Goal: Communication & Community: Answer question/provide support

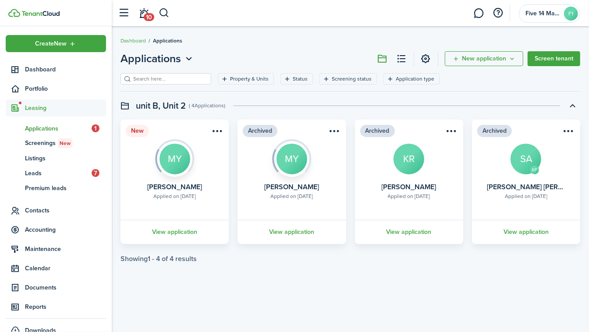
click at [219, 132] on menu-btn-icon "Open menu" at bounding box center [217, 131] width 15 height 15
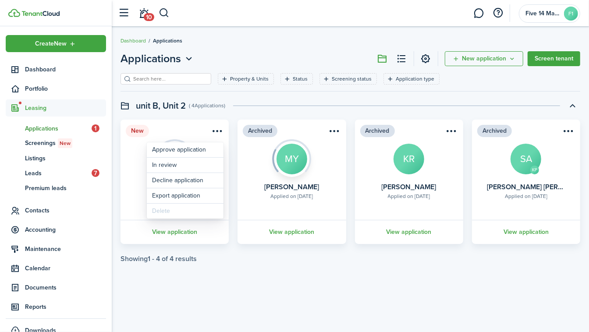
click at [129, 145] on card "New Applied on [DATE] [PERSON_NAME] MY View application" at bounding box center [175, 182] width 108 height 125
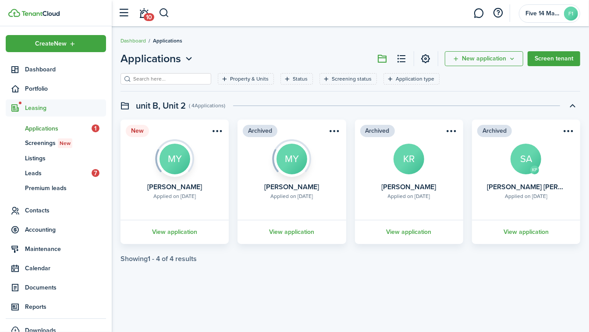
click at [170, 165] on img at bounding box center [174, 155] width 39 height 33
click at [299, 165] on img at bounding box center [291, 155] width 39 height 33
click at [418, 167] on avatar-text "KR" at bounding box center [409, 159] width 31 height 31
click at [170, 235] on link "View application" at bounding box center [174, 232] width 111 height 24
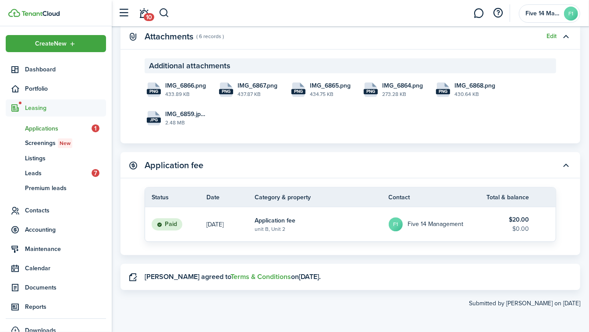
scroll to position [1551, 0]
click at [529, 217] on link "$20.00 $0.00" at bounding box center [509, 224] width 53 height 34
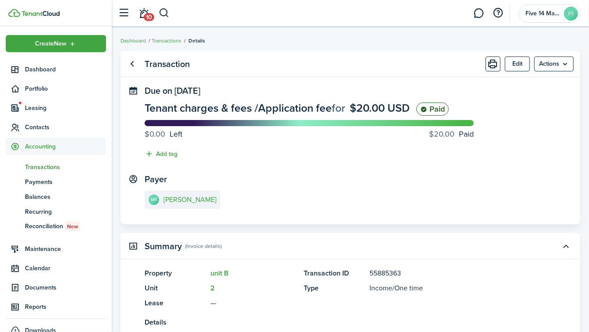
click at [556, 66] on menu-btn "Actions" at bounding box center [554, 64] width 39 height 15
click at [464, 203] on panel-main-content "[PERSON_NAME]" at bounding box center [351, 201] width 412 height 21
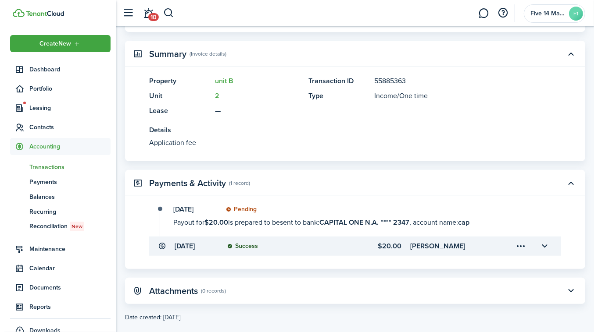
scroll to position [203, 0]
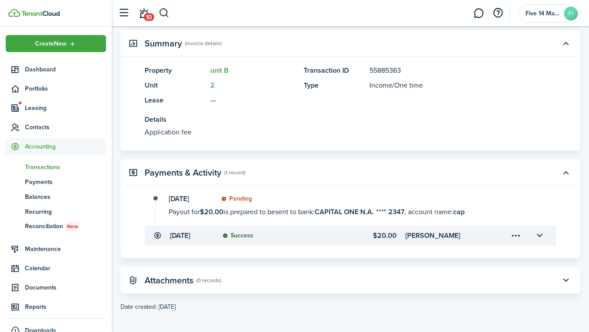
click at [517, 235] on menu-trigger-card "Open menu" at bounding box center [516, 235] width 15 height 15
click at [494, 274] on button "Refund" at bounding box center [485, 271] width 77 height 15
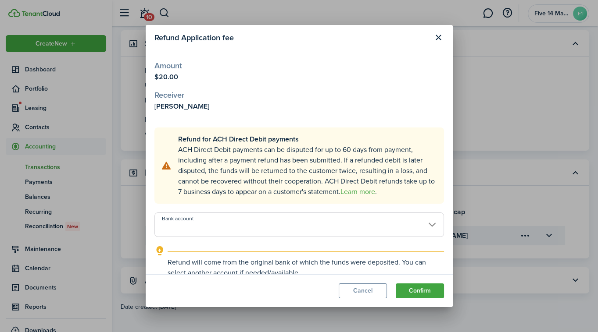
click at [422, 222] on input "Bank account" at bounding box center [298, 225] width 289 height 25
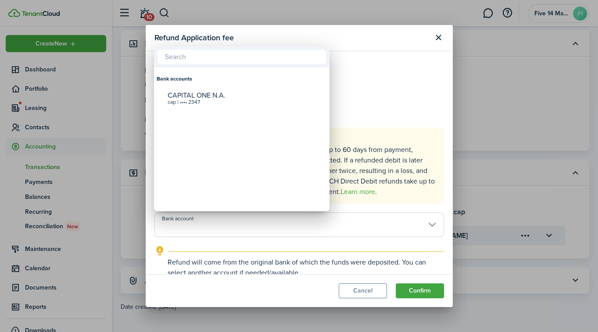
click at [211, 103] on div "cap | •••• 2347" at bounding box center [245, 103] width 155 height 6
type input "•••• •••• •••• 2347"
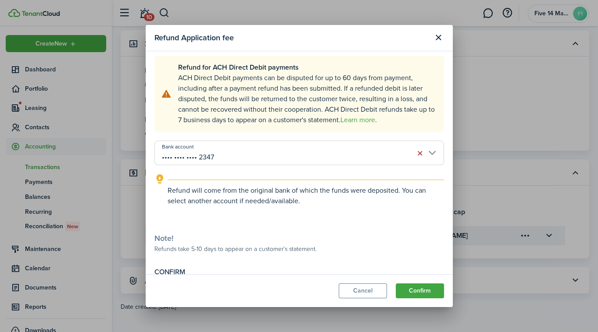
scroll to position [95, 0]
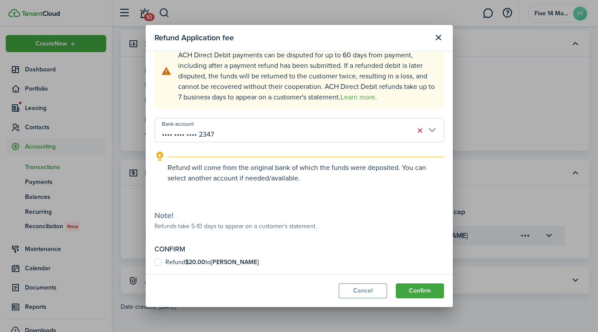
click at [157, 261] on label "Refund $20.00 to [PERSON_NAME]" at bounding box center [206, 262] width 104 height 7
checkbox input "true"
click at [418, 289] on button "Confirm" at bounding box center [420, 291] width 48 height 15
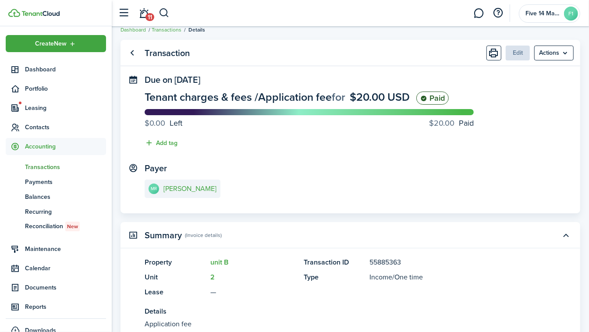
scroll to position [0, 0]
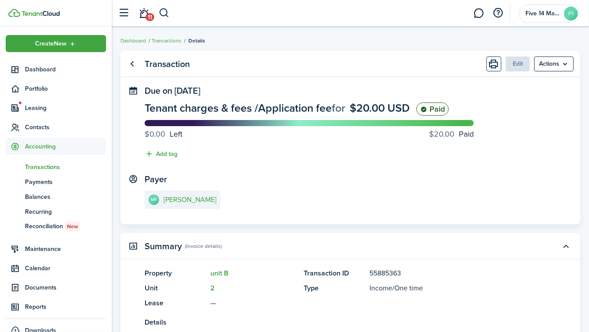
click at [153, 56] on panel-main-header "Transaction Edit Actions" at bounding box center [351, 64] width 460 height 26
click at [170, 42] on link "Transactions" at bounding box center [167, 41] width 30 height 8
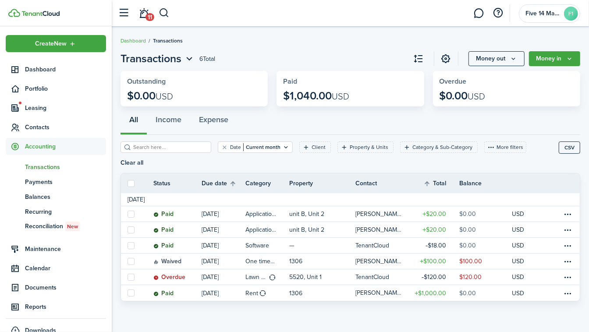
click at [133, 43] on link "Dashboard" at bounding box center [133, 41] width 25 height 8
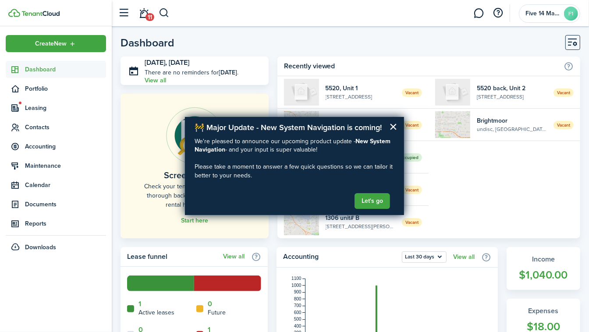
click at [389, 129] on button "×" at bounding box center [393, 127] width 8 height 14
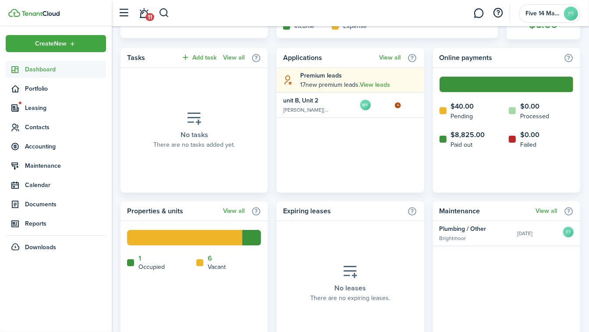
scroll to position [354, 0]
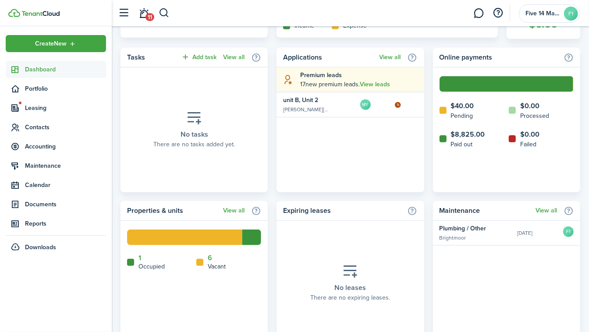
click at [324, 106] on widget-list-item-description "[PERSON_NAME][STREET_ADDRESS]" at bounding box center [306, 110] width 46 height 8
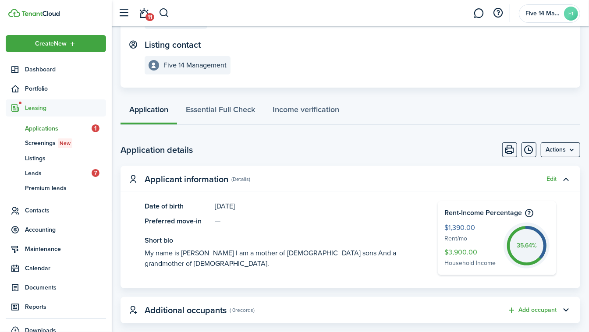
scroll to position [138, 0]
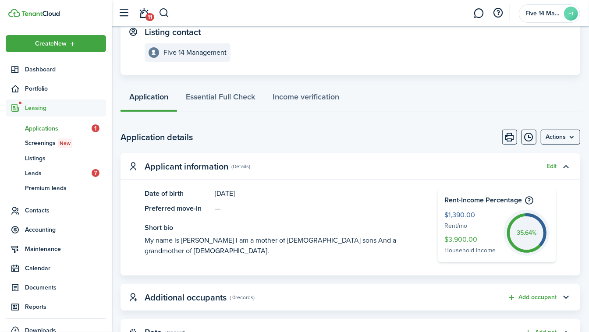
click at [571, 141] on menu-btn "Actions" at bounding box center [560, 137] width 39 height 15
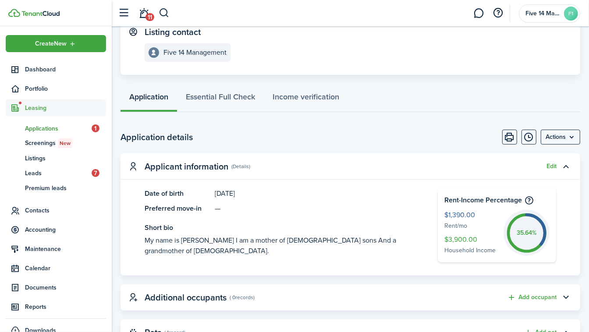
click at [143, 12] on link "11" at bounding box center [144, 13] width 17 height 22
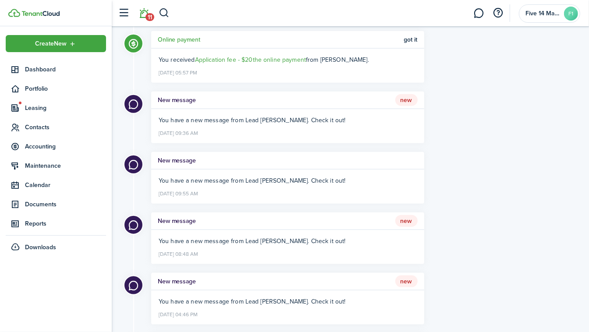
scroll to position [538, 0]
click at [318, 123] on span "You have a new message from Lead [PERSON_NAME]. Check it out!" at bounding box center [252, 120] width 187 height 9
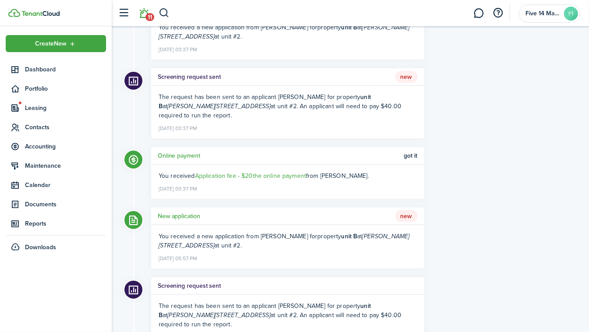
scroll to position [0, 0]
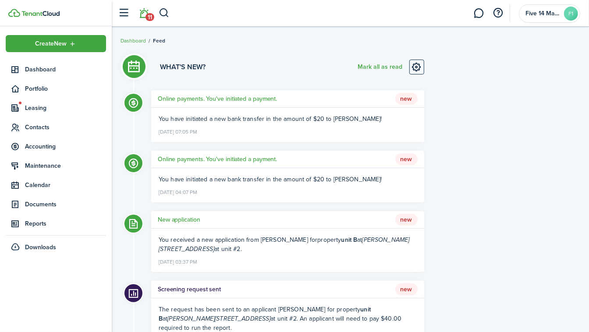
click at [371, 66] on button "Mark all as read" at bounding box center [380, 67] width 45 height 15
click at [36, 111] on span "Leasing" at bounding box center [65, 107] width 81 height 9
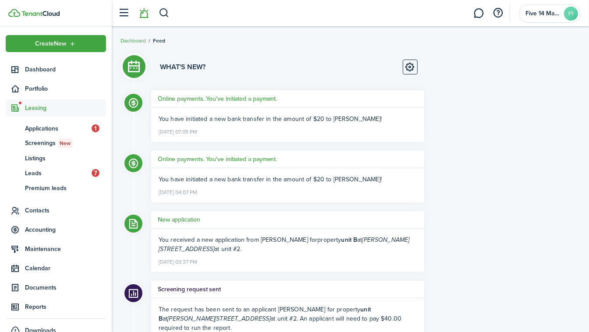
click at [37, 173] on span "Leads" at bounding box center [58, 173] width 67 height 9
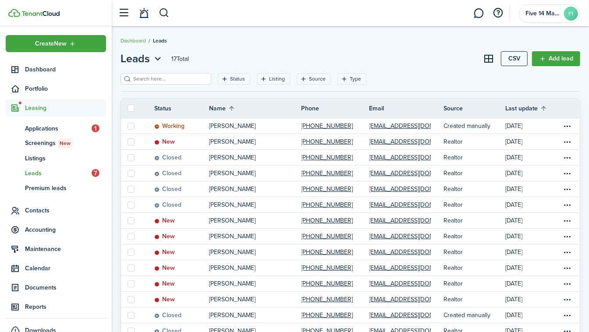
click at [567, 127] on table-menu-btn-icon "Open menu" at bounding box center [568, 126] width 11 height 11
click at [539, 159] on button "Change status" at bounding box center [535, 158] width 77 height 15
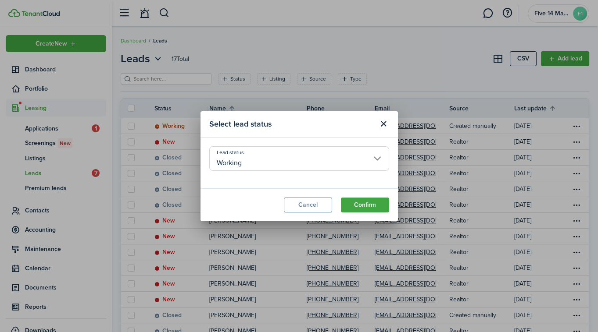
click at [370, 151] on input "Working" at bounding box center [299, 158] width 180 height 25
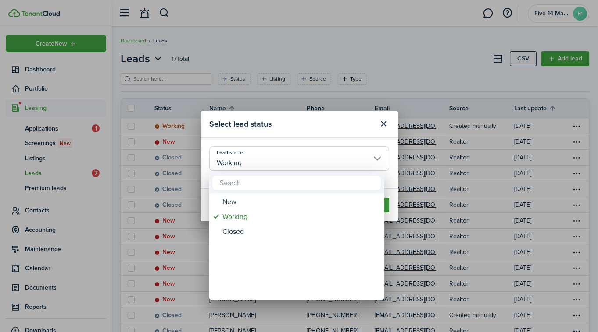
click at [236, 223] on div "Working" at bounding box center [299, 217] width 155 height 15
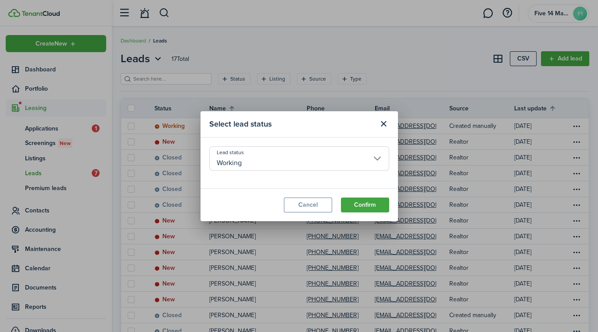
click at [382, 159] on input "Working" at bounding box center [299, 158] width 180 height 25
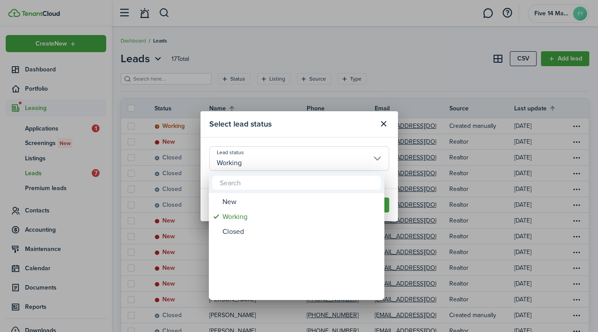
click at [239, 235] on div "Closed" at bounding box center [299, 232] width 155 height 15
type input "Closed"
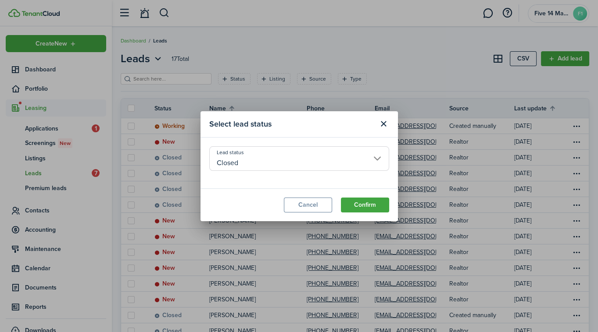
click at [360, 204] on button "Confirm" at bounding box center [365, 205] width 48 height 15
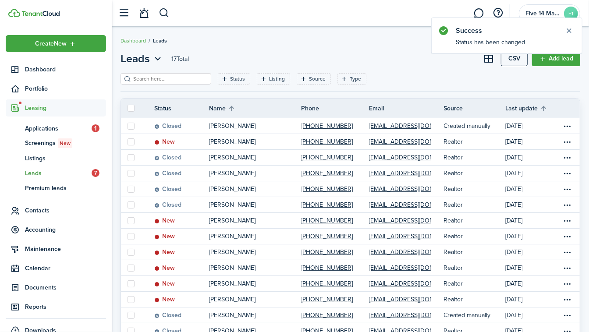
click at [562, 143] on link "[DATE]" at bounding box center [534, 141] width 57 height 15
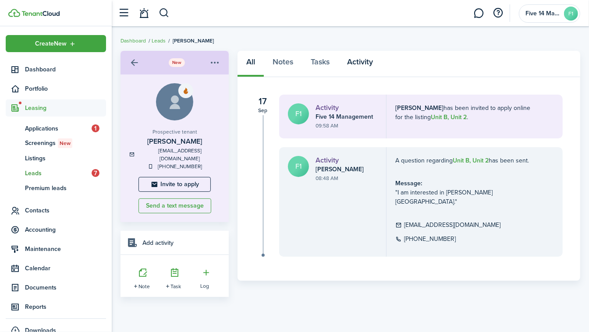
click at [369, 61] on link "Activity" at bounding box center [360, 64] width 43 height 26
click at [185, 200] on button "Send a text message" at bounding box center [175, 206] width 73 height 15
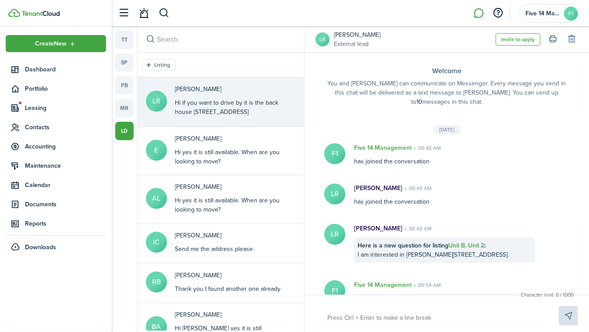
scroll to position [263, 0]
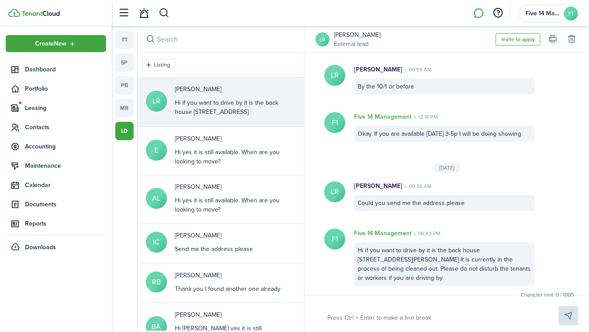
click at [399, 314] on textarea at bounding box center [432, 318] width 217 height 15
click at [395, 314] on textarea at bounding box center [432, 318] width 217 height 15
type textarea "h"
type textarea "hi"
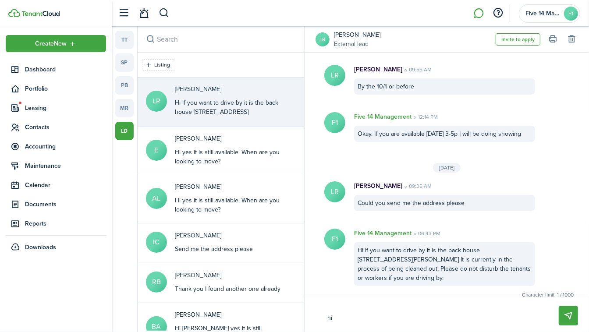
type textarea "hi"
type textarea "hi w"
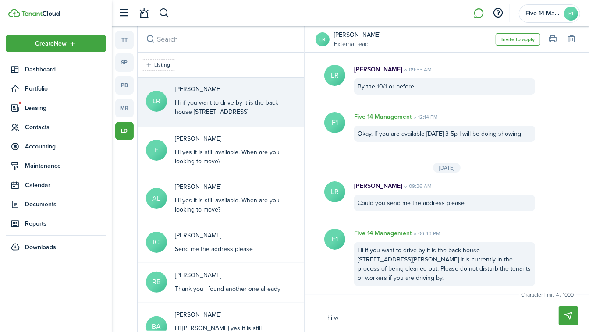
type textarea "hi we"
type textarea "hi we w"
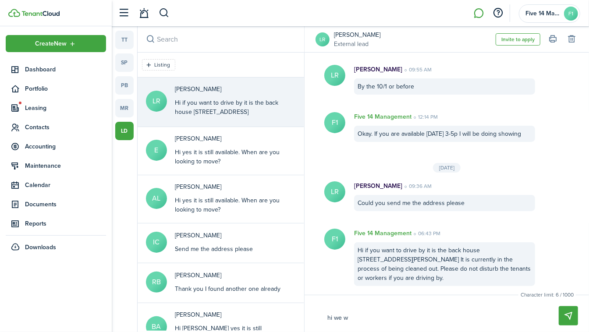
type textarea "hi we w"
type textarea "hi we wi"
type textarea "hi we wil"
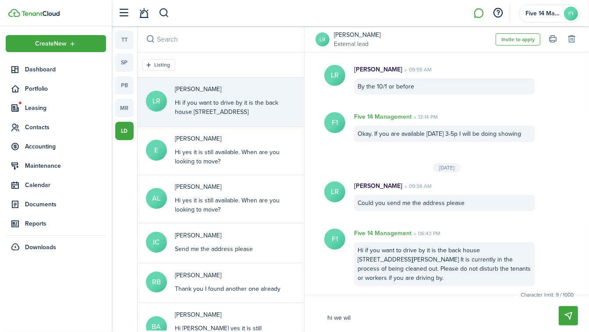
type textarea "hi we will"
type textarea "hi we will b"
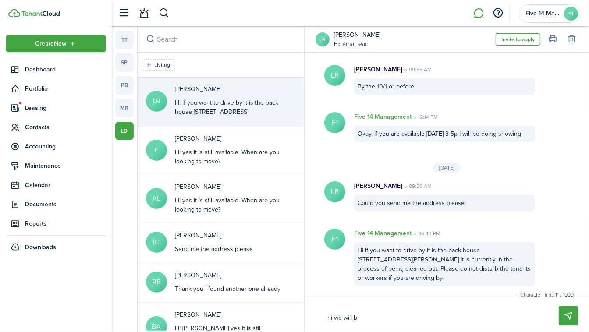
type textarea "hi we will b"
type textarea "hi we will be"
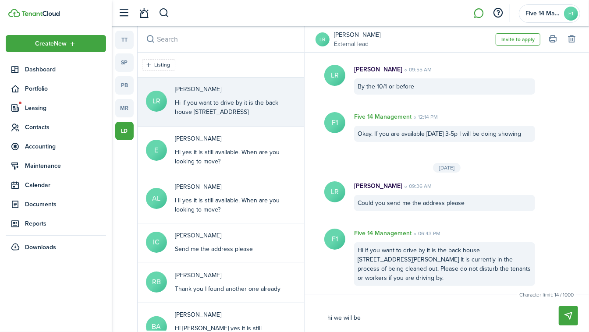
type textarea "hi we will be h"
type textarea "hi we will be ha"
type textarea "hi we will be hav"
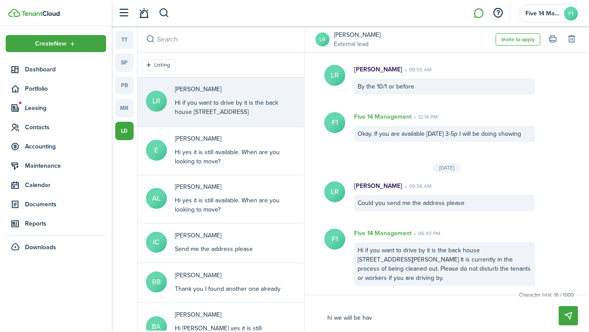
type textarea "hi we will be hav"
type textarea "hi we will be havi"
type textarea "hi we will be havin"
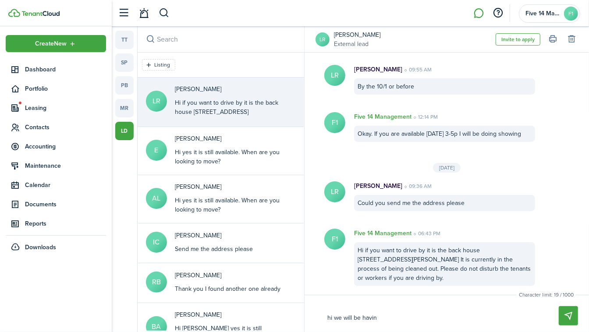
type textarea "hi we will be having"
type textarea "hi we will be having a"
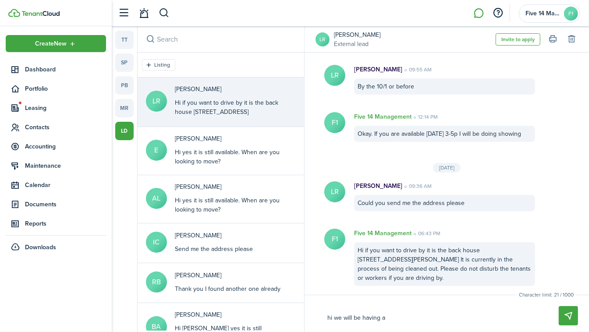
type textarea "hi we will be having a"
type textarea "hi we will be having a s"
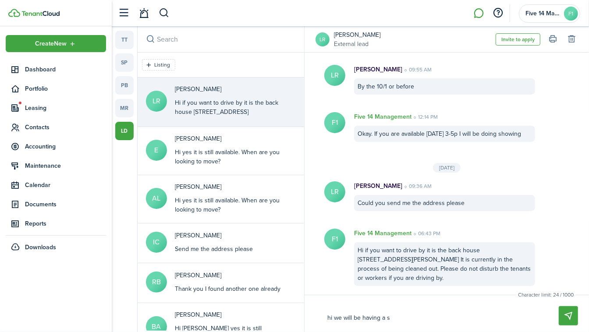
type textarea "hi we will be having a sh"
type textarea "hi we will be having a sho"
type textarea "hi we will be having a show"
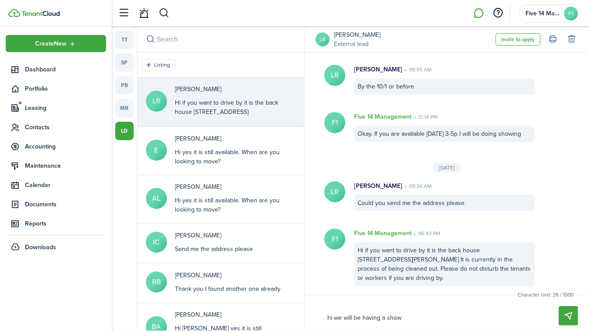
type textarea "hi we will be having a show"
type textarea "hi we will be having a showi"
type textarea "hi we will be having a showin"
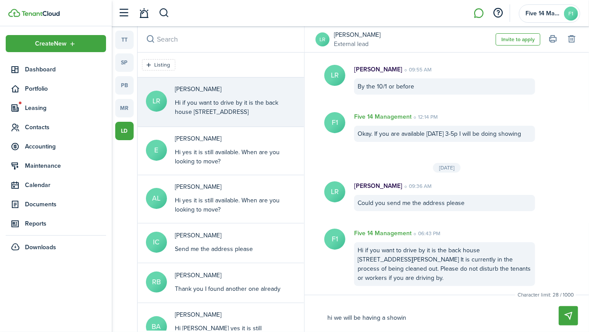
type textarea "hi we will be having a showing"
type textarea "hi we will be having a showing n"
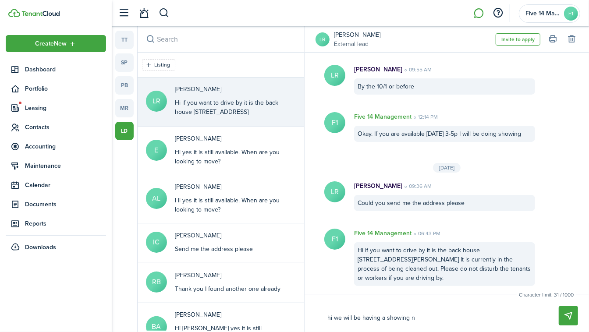
type textarea "hi we will be having a showing n"
type textarea "hi we will be having a showing ne"
type textarea "hi we will be having a showing nex"
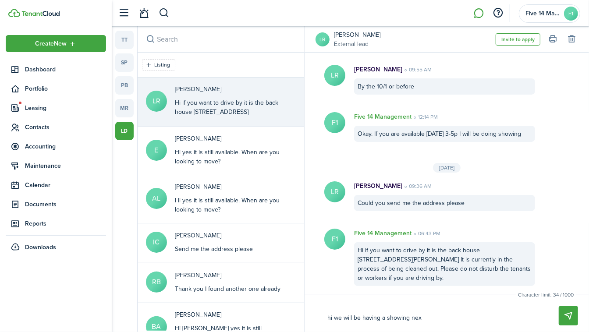
type textarea "hi we will be having a showing next"
type textarea "hi we will be having a showing next s"
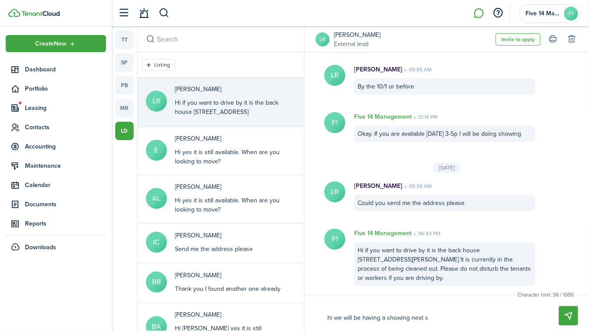
type textarea "hi we will be having a showing next s"
type textarea "hi we will be having a showing next sa"
type textarea "hi we will be having a showing [DATE]"
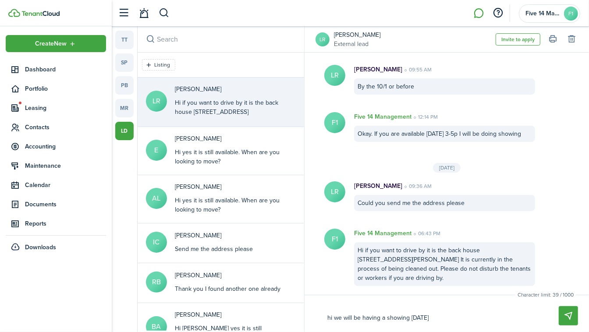
type textarea "hi we will be having a showing [DATE]"
type textarea "hi we will be having a showing [DATE] 1"
type textarea "hi we will be having a showing [DATE] 1-"
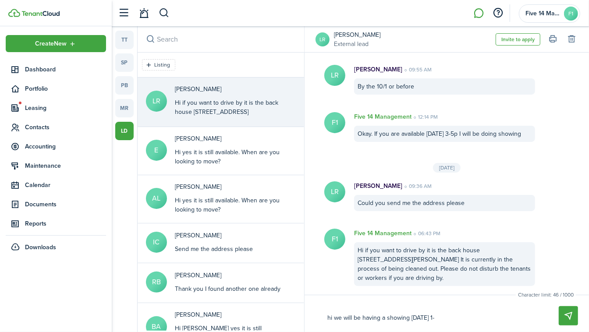
type textarea "hi we will be having a showing [DATE] 1-"
type textarea "hi we will be having a showing [DATE] 1-3"
type textarea "hi we will be having a showing [DATE] 1-3p"
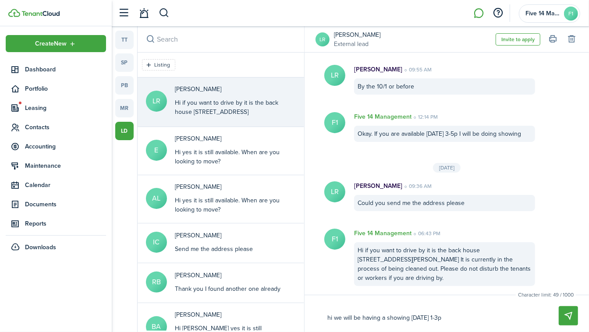
type textarea "hi we will be having a showing [DATE] 1-3p"
click at [570, 320] on button "Send" at bounding box center [568, 316] width 19 height 19
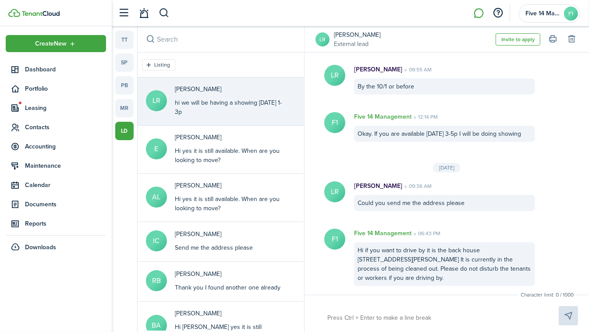
scroll to position [332, 0]
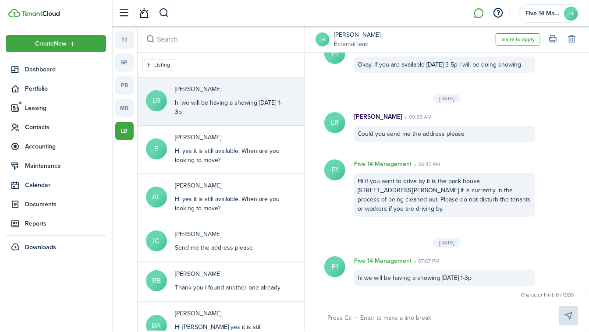
click at [253, 155] on div "Hi yes it is still available. When are you looking to move?" at bounding box center [230, 155] width 110 height 18
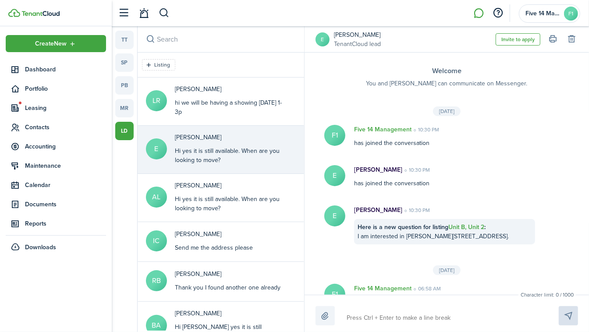
scroll to position [163, 0]
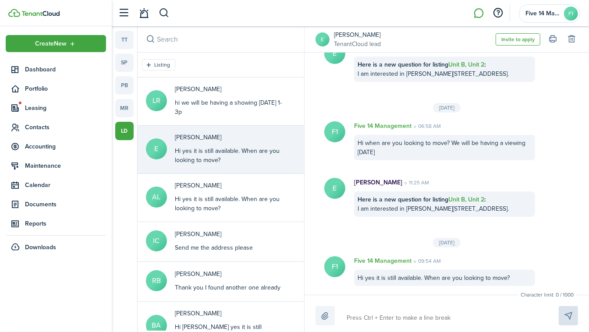
click at [257, 200] on div "Hi yes it is still available. When are you looking to move?" at bounding box center [230, 204] width 110 height 18
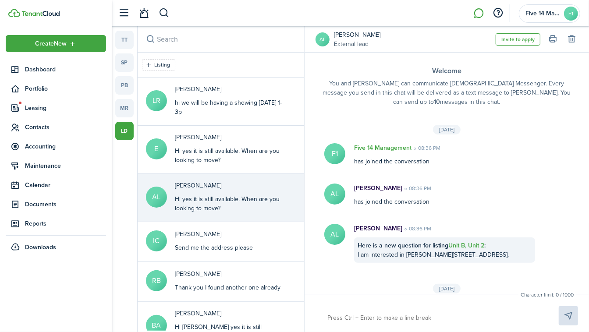
scroll to position [134, 0]
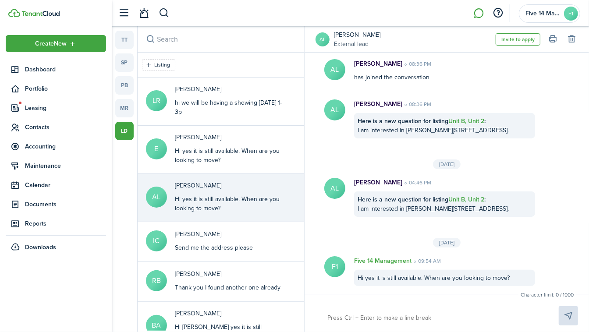
click at [241, 233] on p "[PERSON_NAME]" at bounding box center [214, 234] width 78 height 9
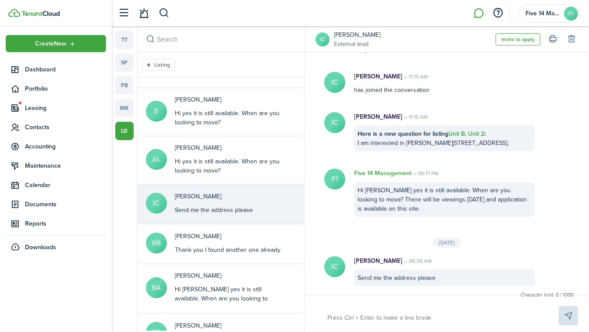
scroll to position [57, 0]
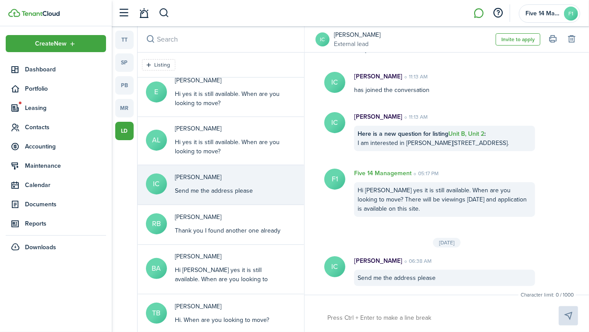
click at [260, 226] on div "Thank you I found another one already" at bounding box center [228, 230] width 106 height 9
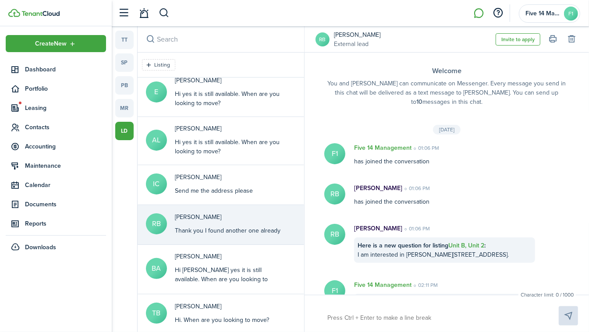
scroll to position [521, 0]
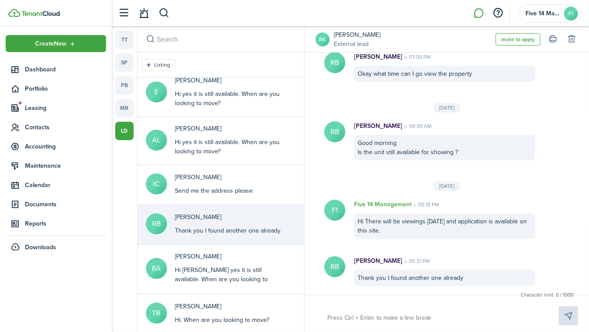
click at [362, 36] on link "[PERSON_NAME]" at bounding box center [357, 34] width 46 height 9
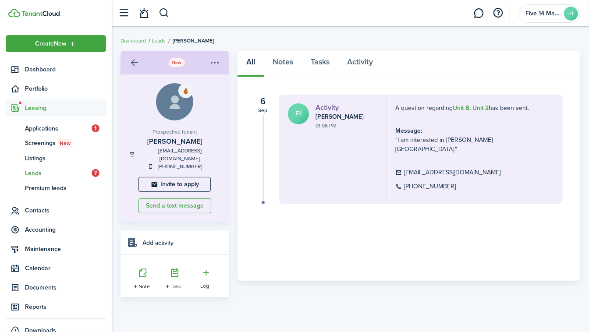
click at [218, 59] on menu-btn-icon "Open menu" at bounding box center [214, 62] width 15 height 15
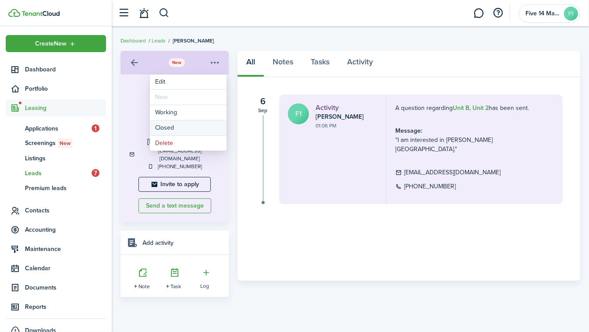
click at [179, 127] on button "Closed" at bounding box center [188, 128] width 77 height 15
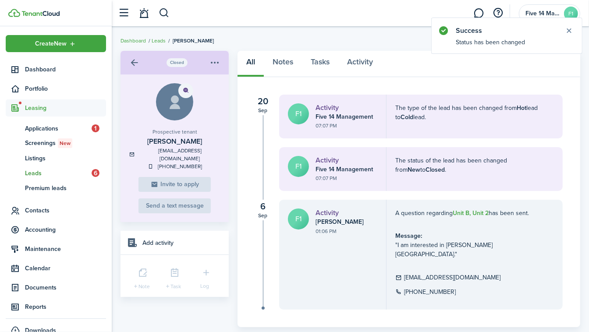
click at [160, 41] on link "Leads" at bounding box center [159, 41] width 14 height 8
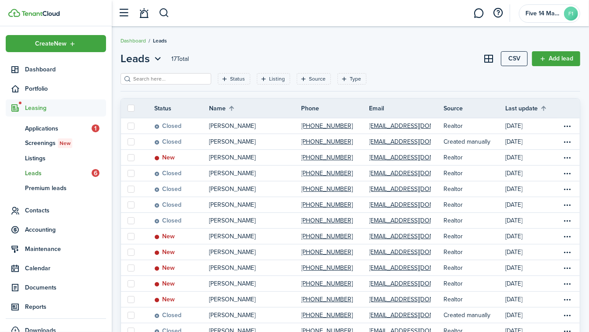
click at [32, 174] on span "Leads" at bounding box center [58, 173] width 67 height 9
click at [38, 172] on span "Leads" at bounding box center [58, 173] width 67 height 9
click at [36, 174] on span "Leads" at bounding box center [58, 173] width 67 height 9
click at [64, 133] on link "ap Applications 1" at bounding box center [56, 128] width 100 height 15
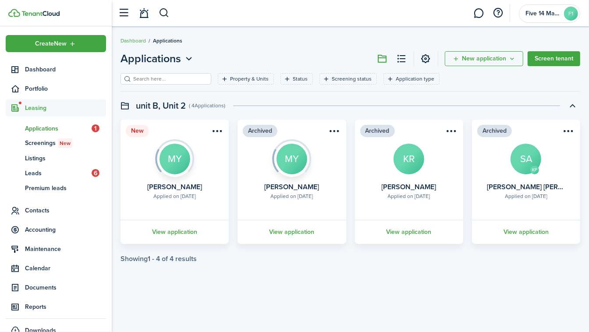
click at [220, 131] on menu-btn-icon "Open menu" at bounding box center [217, 131] width 15 height 15
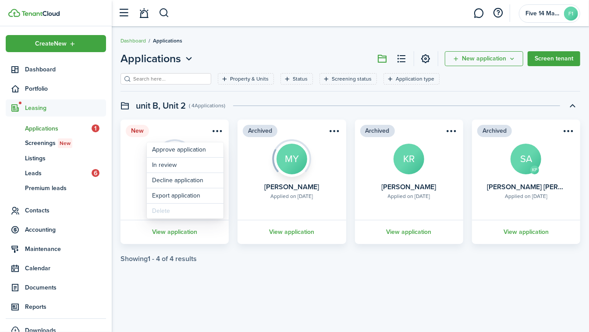
click at [219, 134] on menu-btn-icon "Open menu" at bounding box center [217, 131] width 15 height 15
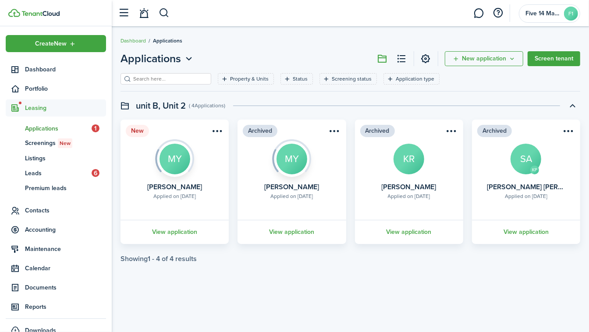
click at [228, 290] on div "Applications New application Screen tenant Property & Units Status Screening st…" at bounding box center [351, 179] width 478 height 266
click at [42, 171] on span "Leads" at bounding box center [58, 173] width 67 height 9
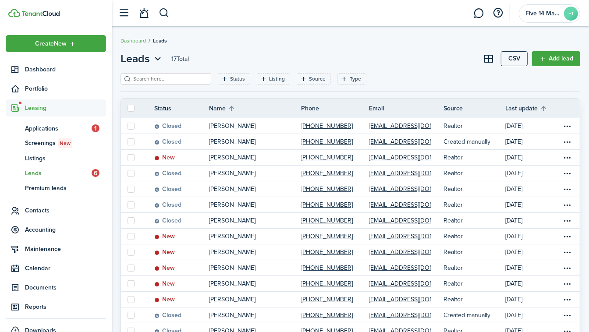
click at [41, 128] on span "Applications" at bounding box center [58, 128] width 67 height 9
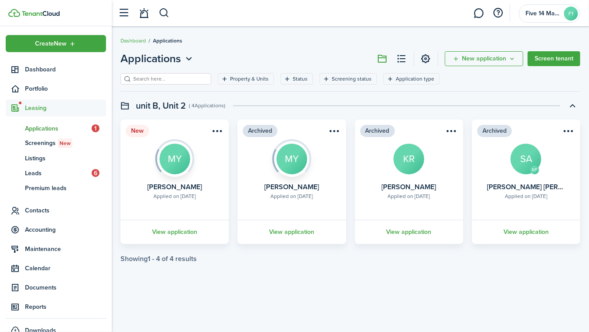
click at [217, 132] on menu-btn-icon "Open menu" at bounding box center [217, 131] width 15 height 15
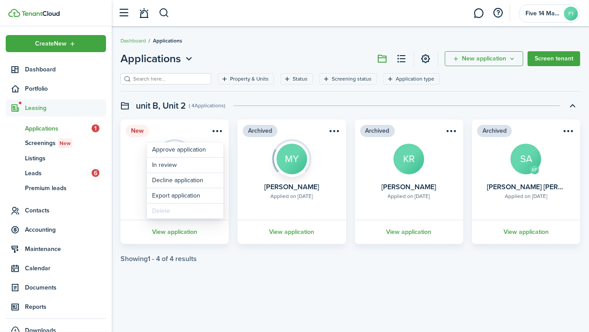
click at [180, 128] on card "New Applied on [DATE] [PERSON_NAME] MY View application" at bounding box center [175, 182] width 108 height 125
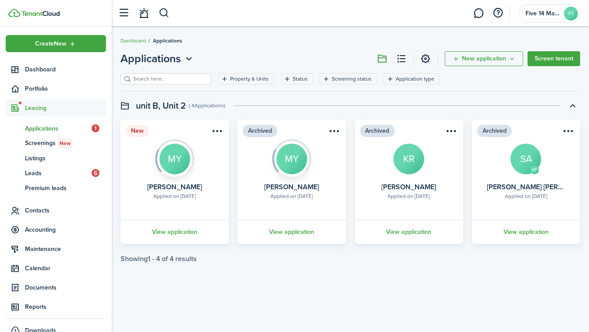
click at [176, 230] on link "View application" at bounding box center [174, 232] width 111 height 24
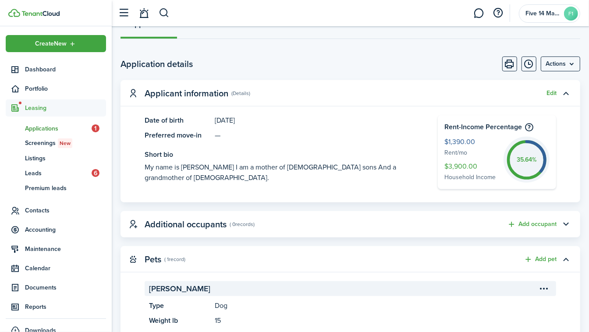
scroll to position [212, 0]
click at [571, 67] on menu-btn "Actions" at bounding box center [560, 63] width 39 height 15
click at [452, 56] on page-view-body-header "Application details Actions" at bounding box center [351, 63] width 460 height 15
click at [56, 133] on link "ap Applications 1" at bounding box center [56, 128] width 100 height 15
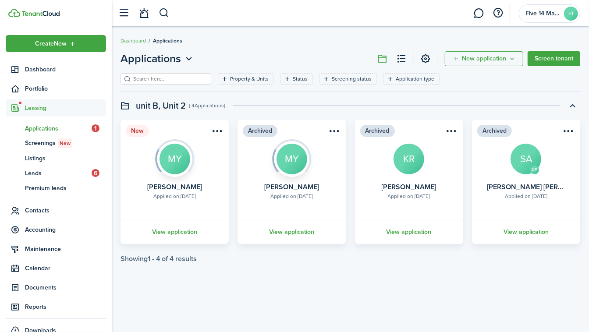
click at [30, 172] on span "Leads" at bounding box center [58, 173] width 67 height 9
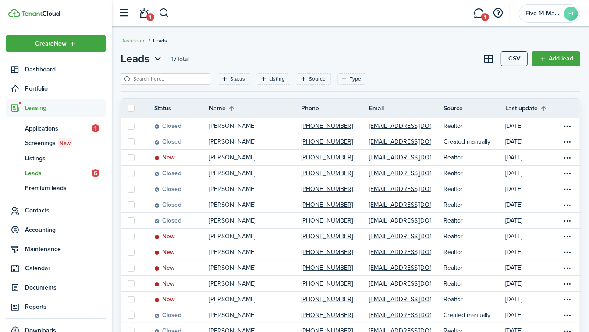
click at [482, 16] on span "1" at bounding box center [485, 17] width 8 height 8
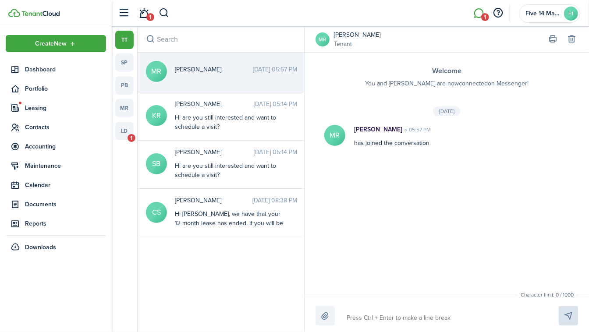
click at [113, 150] on messenger-channel-list-host "tt sp pb mr ld 1" at bounding box center [124, 179] width 25 height 306
click at [125, 138] on link "ld 1" at bounding box center [124, 131] width 18 height 18
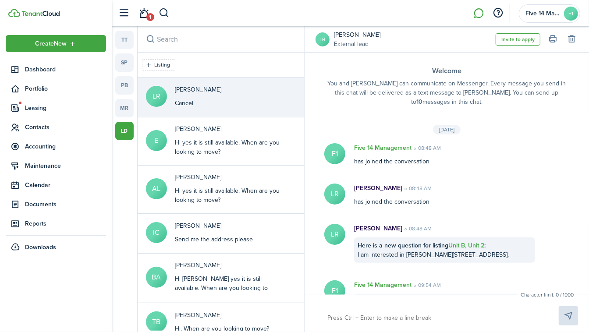
scroll to position [380, 0]
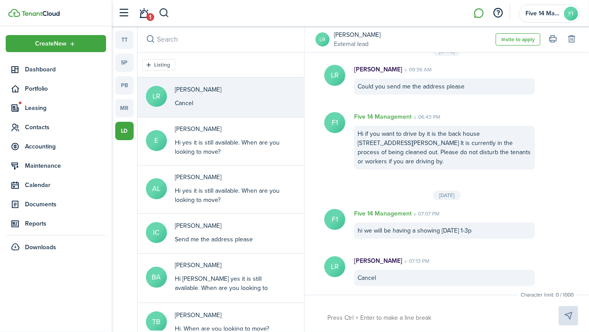
click at [378, 314] on textarea at bounding box center [432, 318] width 217 height 15
type textarea "o"
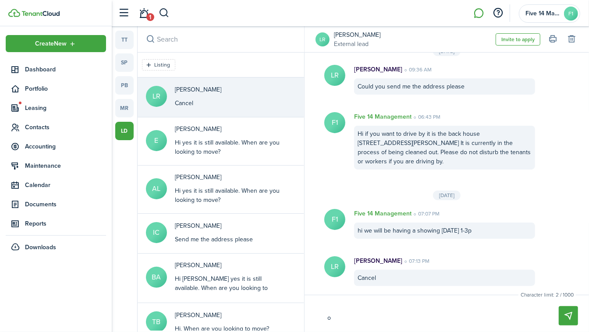
type textarea "o"
click at [428, 316] on textarea at bounding box center [432, 318] width 217 height 15
type textarea "N"
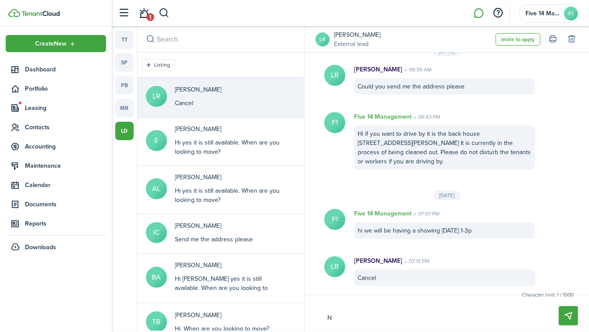
type textarea "No"
type textarea "No p"
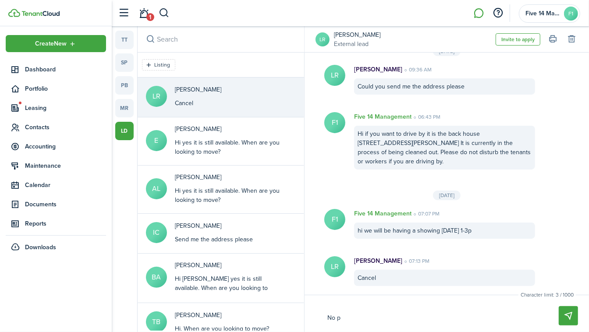
type textarea "No p"
type textarea "No problem"
click at [564, 320] on button "Send" at bounding box center [568, 316] width 19 height 19
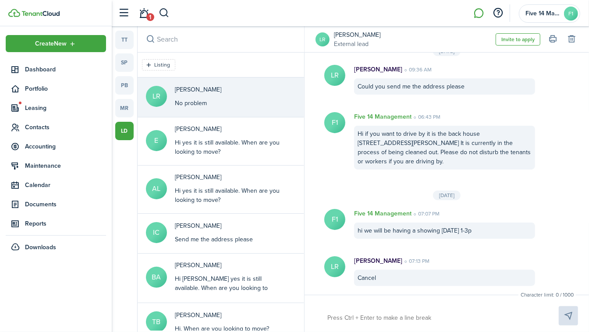
scroll to position [428, 0]
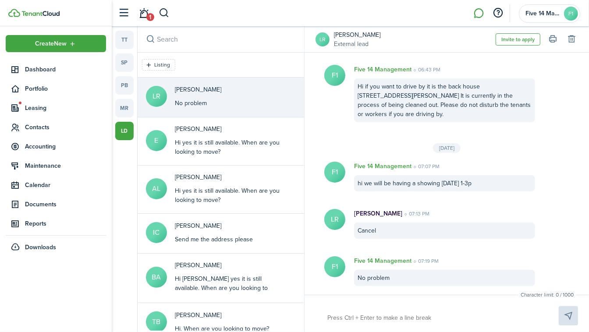
click at [188, 88] on p "[PERSON_NAME]" at bounding box center [198, 89] width 46 height 9
click at [126, 132] on link "ld" at bounding box center [124, 131] width 18 height 18
click at [33, 106] on span "Leasing" at bounding box center [65, 107] width 81 height 9
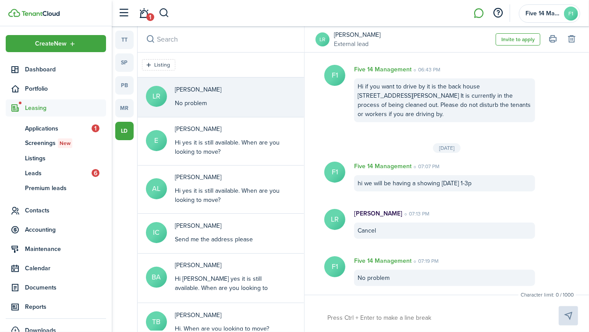
click at [35, 174] on span "Leads" at bounding box center [58, 173] width 67 height 9
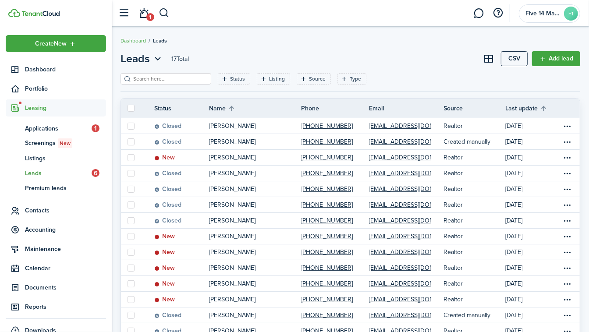
click at [568, 159] on table-menu-btn-icon "Open menu" at bounding box center [568, 158] width 11 height 11
click at [538, 191] on button "Change status" at bounding box center [535, 189] width 77 height 15
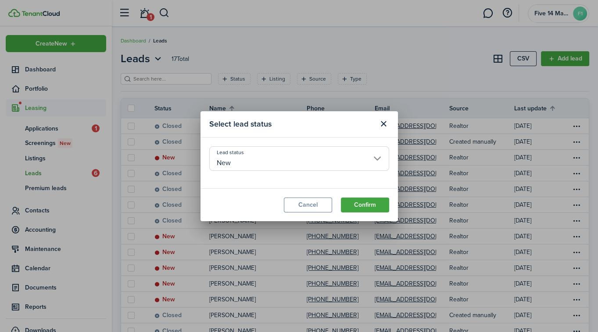
click at [371, 162] on input "New" at bounding box center [299, 158] width 180 height 25
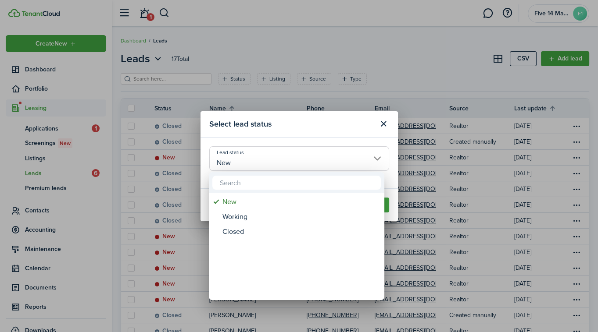
click at [240, 233] on div "Closed" at bounding box center [299, 232] width 155 height 15
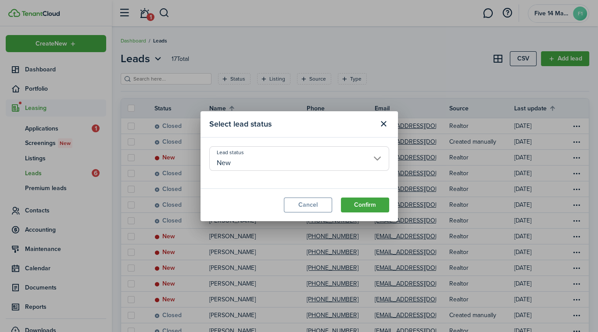
type input "Closed"
click at [360, 209] on button "Confirm" at bounding box center [365, 205] width 48 height 15
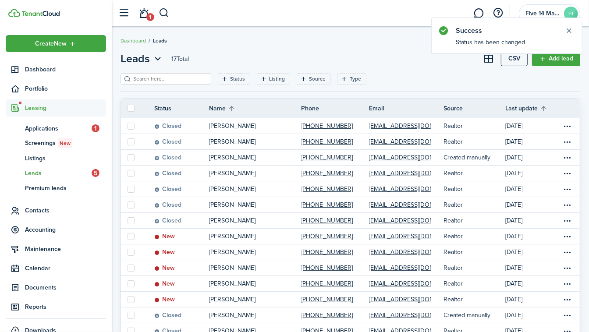
click at [40, 160] on span "Listings" at bounding box center [65, 158] width 81 height 9
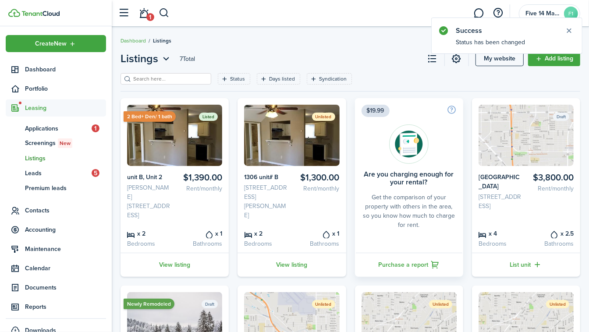
click at [42, 171] on span "Leads" at bounding box center [58, 173] width 67 height 9
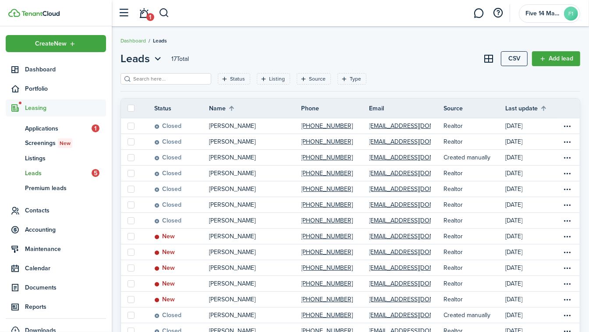
click at [50, 128] on span "Applications" at bounding box center [58, 128] width 67 height 9
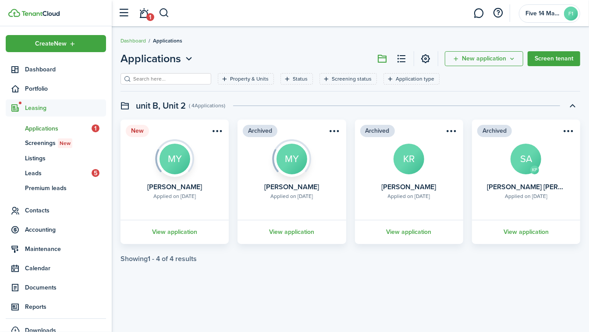
click at [149, 14] on span "1" at bounding box center [150, 17] width 8 height 8
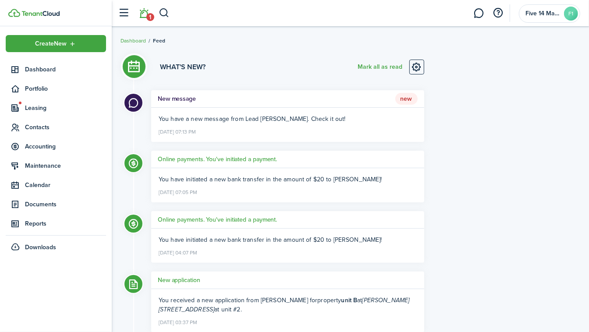
click at [330, 125] on div "You have a new message from Lead [PERSON_NAME]. Check it out! [DATE] 07:13 PM" at bounding box center [287, 125] width 273 height 34
click at [406, 96] on span "New" at bounding box center [407, 99] width 22 height 12
click at [43, 110] on span "Leasing" at bounding box center [65, 107] width 81 height 9
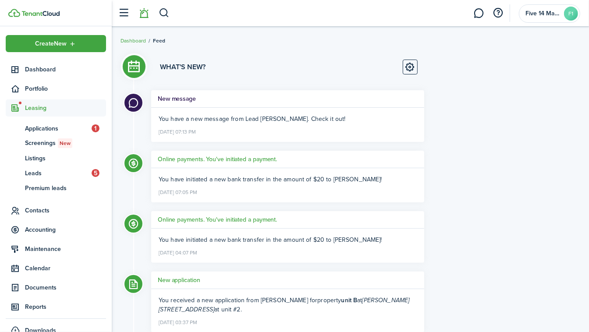
click at [43, 159] on span "Listings" at bounding box center [65, 158] width 81 height 9
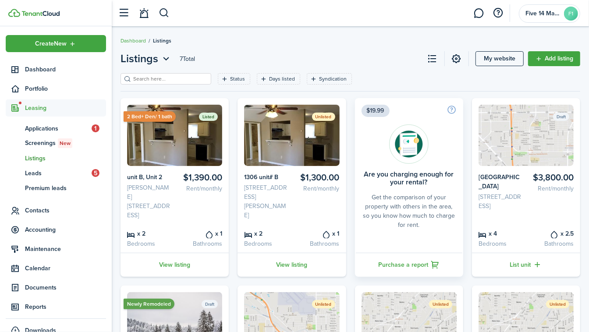
click at [205, 140] on img at bounding box center [174, 135] width 95 height 61
click at [178, 264] on link "View listing" at bounding box center [175, 265] width 108 height 24
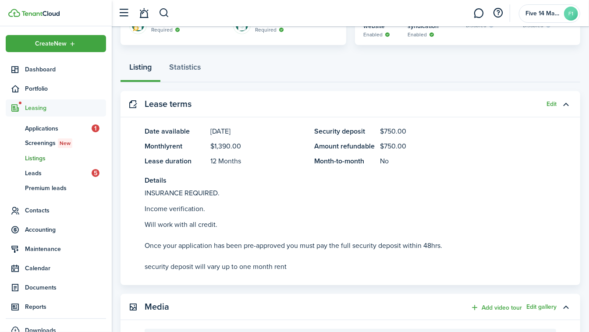
scroll to position [257, 0]
click at [551, 100] on button "Edit" at bounding box center [552, 103] width 10 height 7
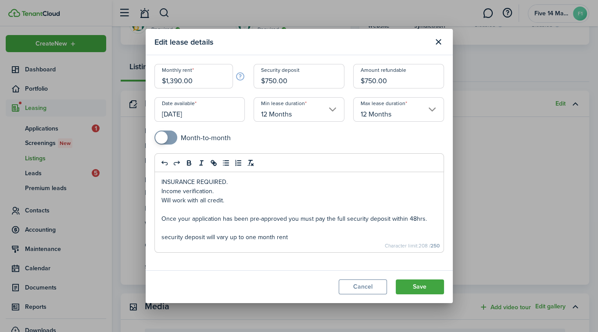
click at [437, 47] on button "Close modal" at bounding box center [438, 42] width 15 height 15
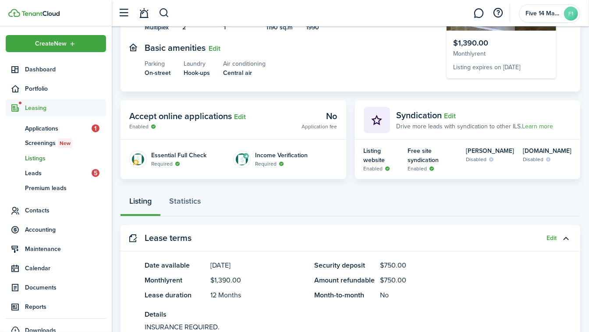
scroll to position [121, 0]
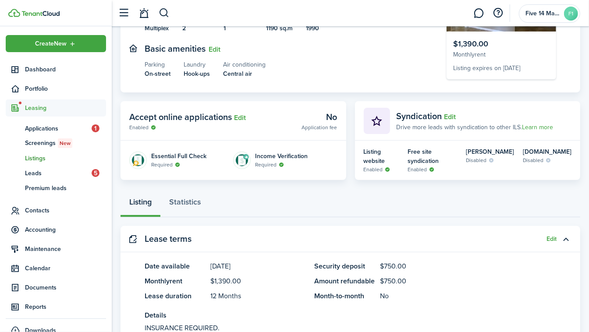
click at [31, 179] on link "ld Leads 5" at bounding box center [56, 173] width 100 height 15
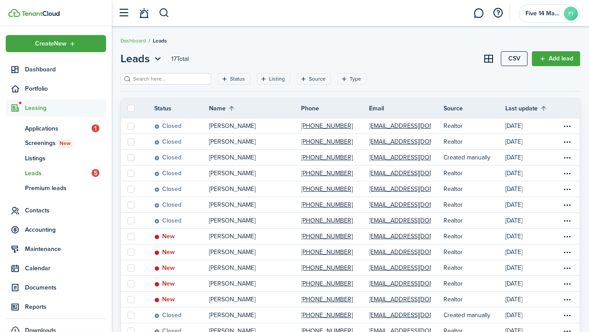
click at [572, 160] on table-menu-btn-icon "Open menu" at bounding box center [568, 158] width 11 height 11
click at [459, 70] on header-page "Leads 17 Total CSV Add lead" at bounding box center [351, 62] width 460 height 22
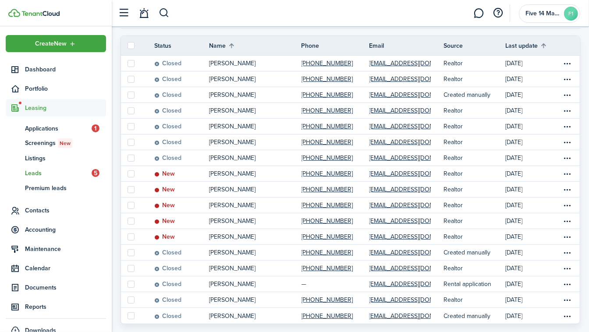
scroll to position [50, 0]
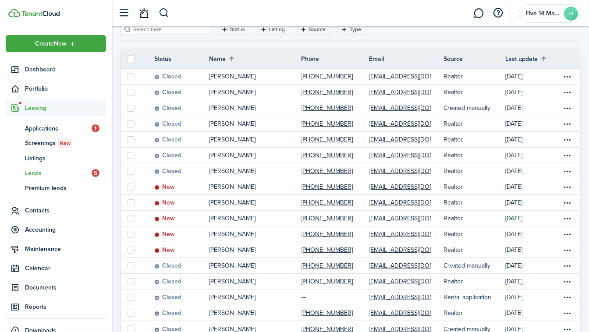
click at [38, 132] on span "Applications" at bounding box center [58, 128] width 67 height 9
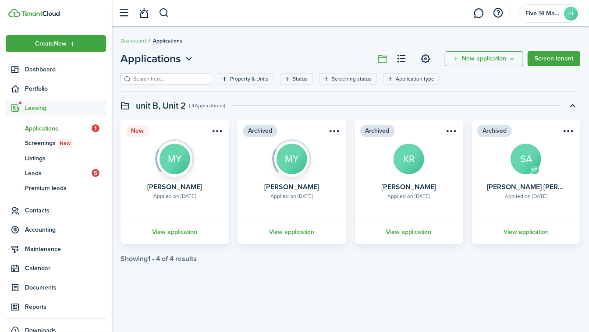
click at [217, 132] on menu-btn-icon "Open menu" at bounding box center [217, 131] width 15 height 15
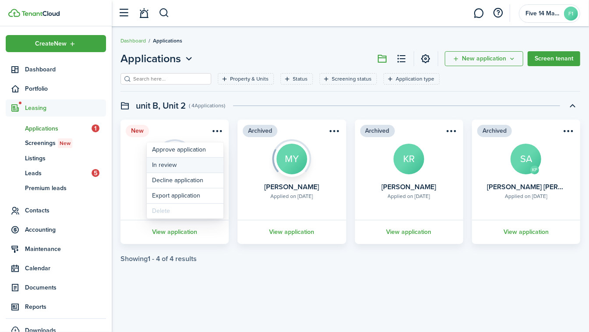
click at [195, 165] on button "In review" at bounding box center [185, 165] width 77 height 15
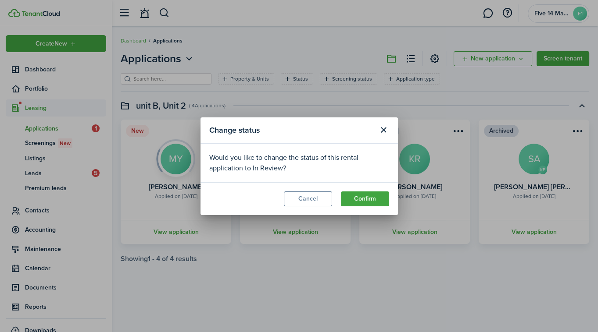
click at [367, 201] on button "Confirm" at bounding box center [365, 199] width 48 height 15
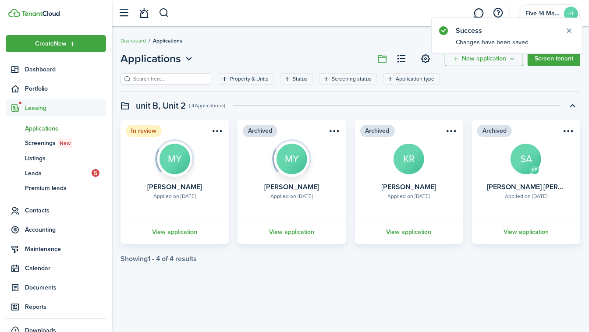
click at [219, 129] on menu-btn-icon "Open menu" at bounding box center [217, 131] width 15 height 15
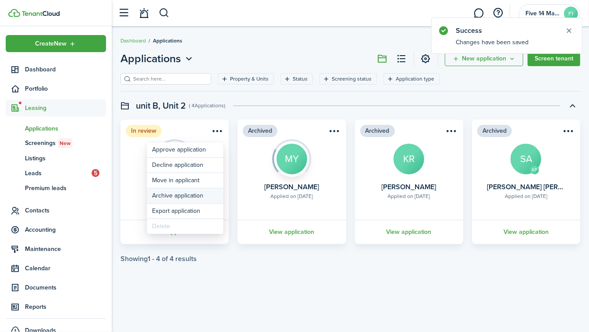
click at [202, 194] on button "Archive application" at bounding box center [185, 196] width 77 height 15
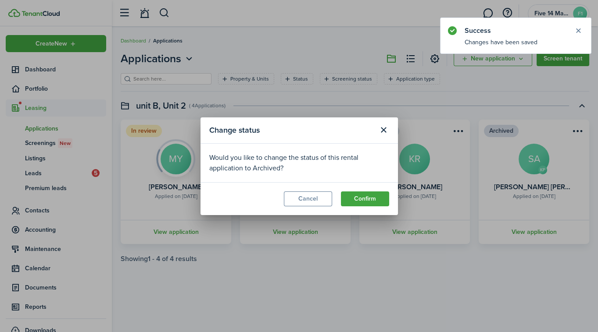
click at [364, 199] on button "Confirm" at bounding box center [365, 199] width 48 height 15
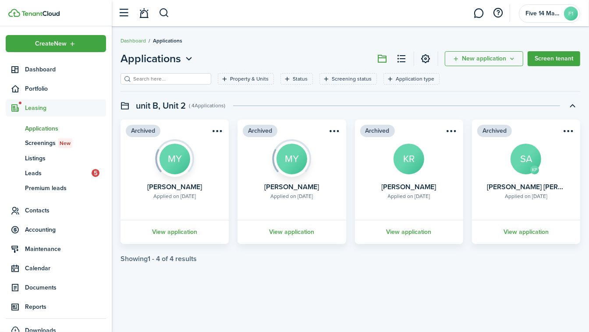
click at [32, 169] on span "Leads" at bounding box center [58, 173] width 67 height 9
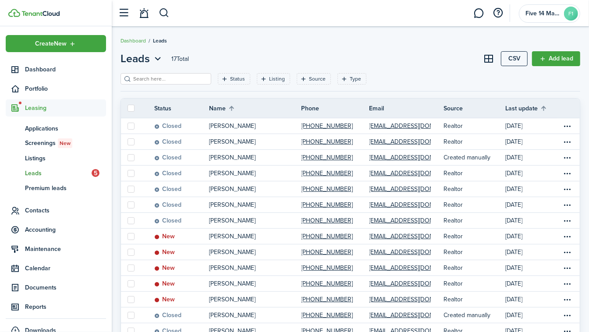
click at [51, 132] on span "Applications" at bounding box center [65, 128] width 81 height 9
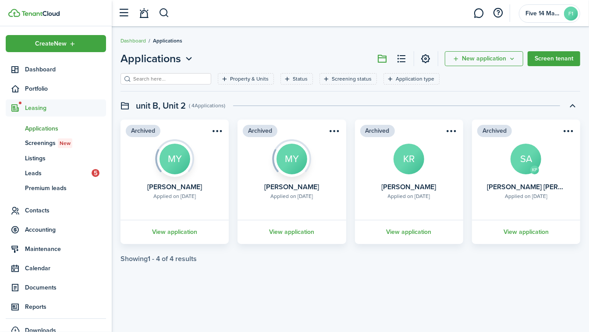
click at [44, 68] on span "Dashboard" at bounding box center [65, 69] width 81 height 9
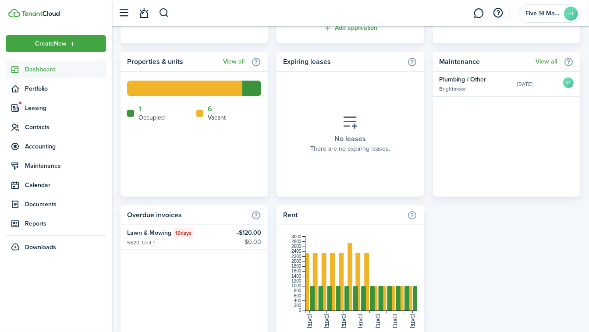
scroll to position [503, 0]
